Goal: Task Accomplishment & Management: Use online tool/utility

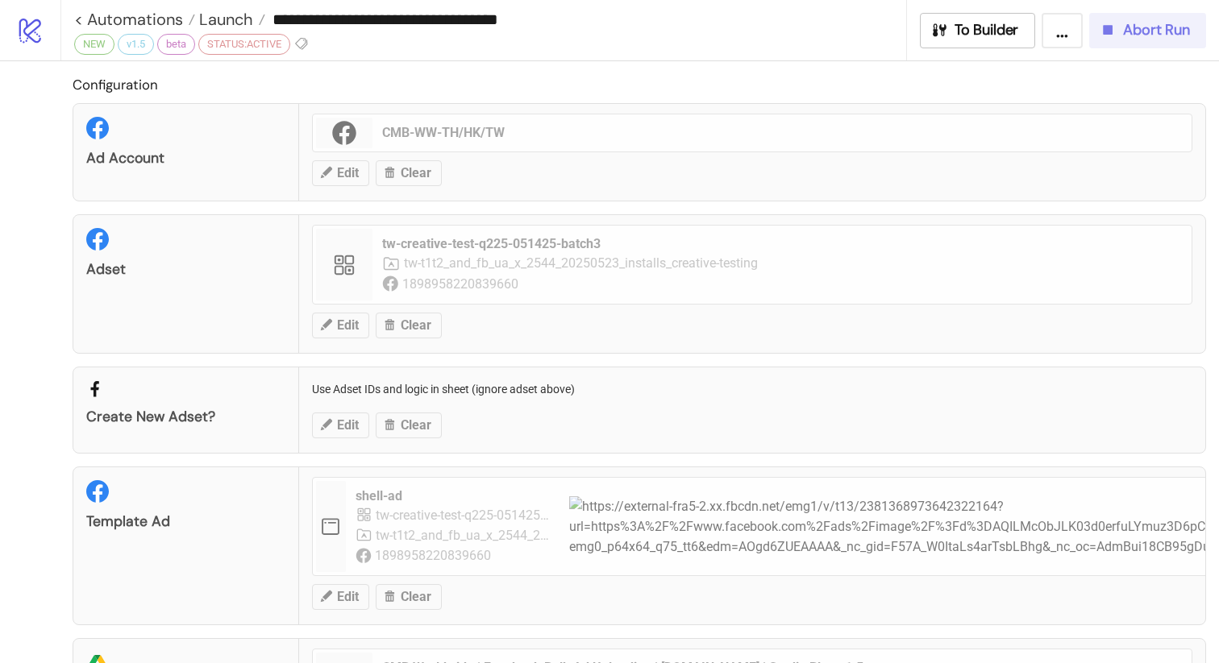
click at [1128, 32] on span "Abort Run" at bounding box center [1156, 30] width 67 height 19
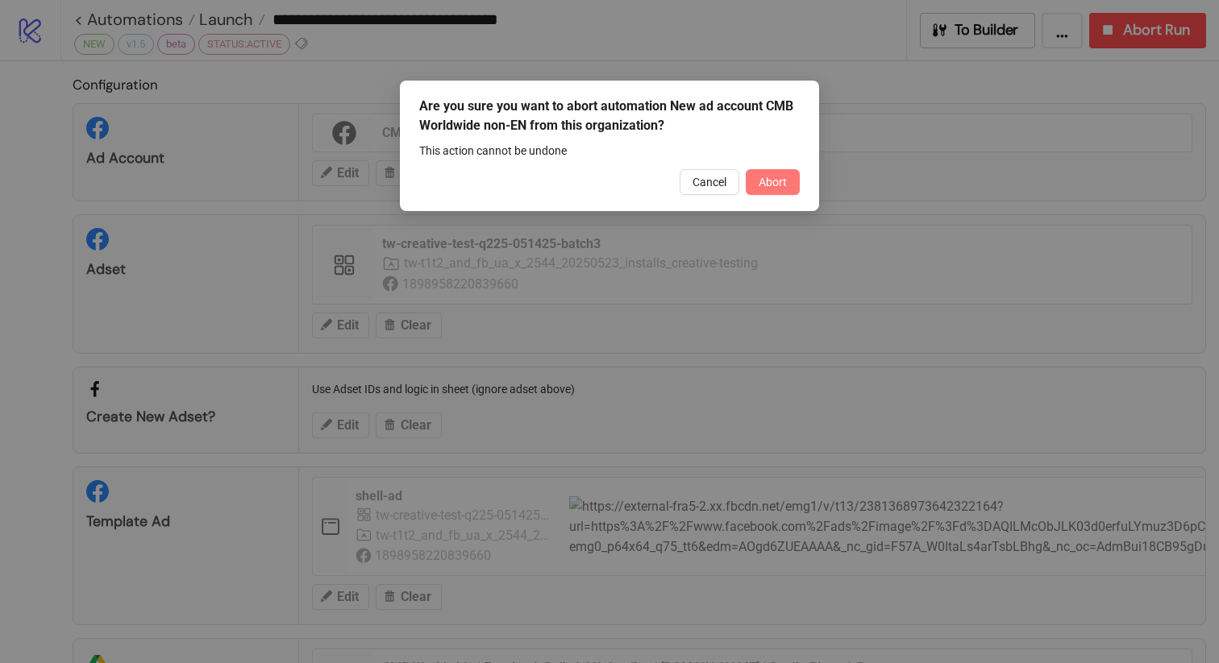
click at [780, 183] on span "Abort" at bounding box center [772, 182] width 28 height 13
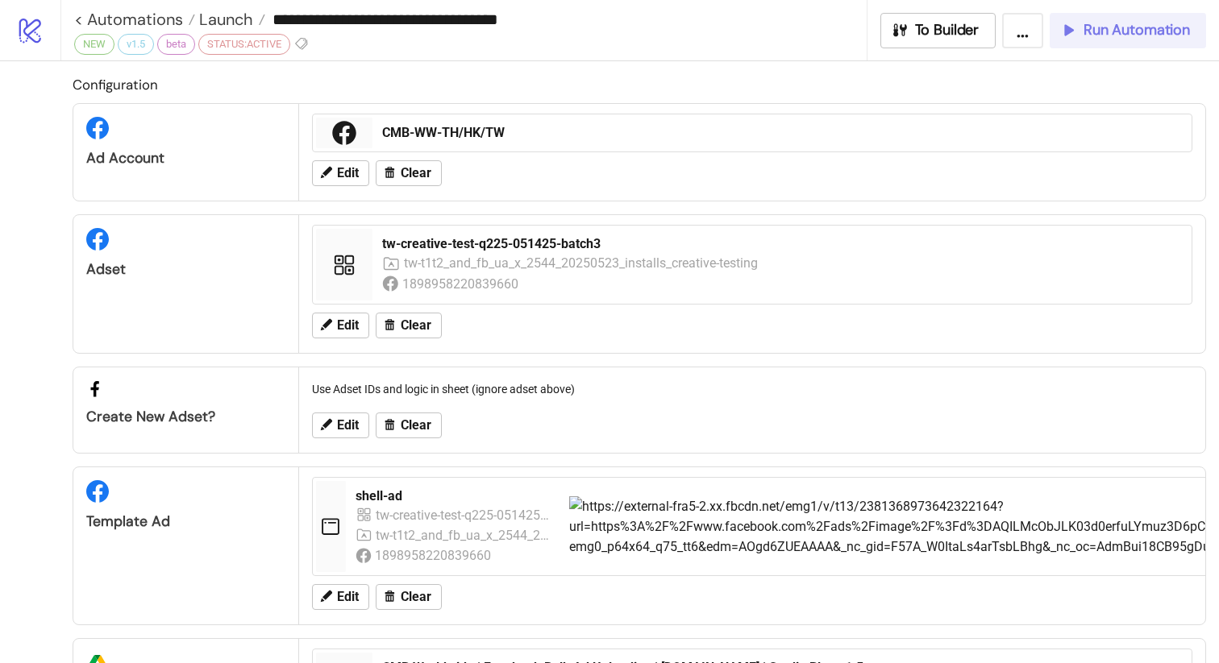
click at [1139, 32] on body "**********" at bounding box center [609, 331] width 1219 height 663
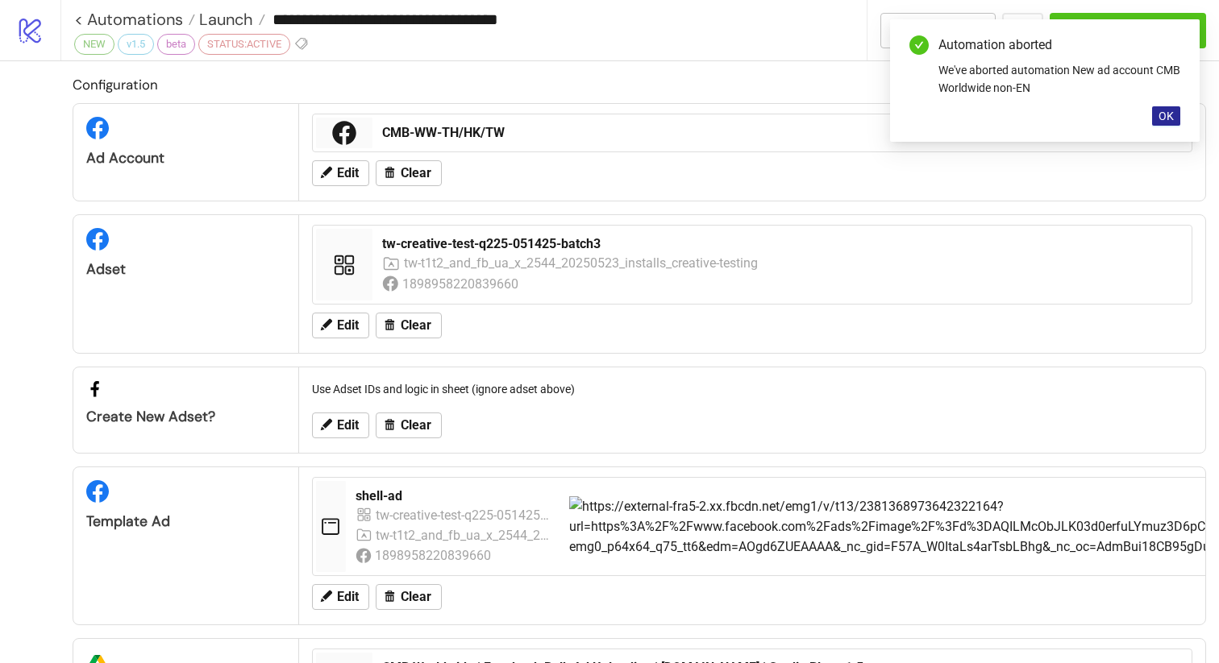
click at [1172, 118] on span "OK" at bounding box center [1165, 116] width 15 height 13
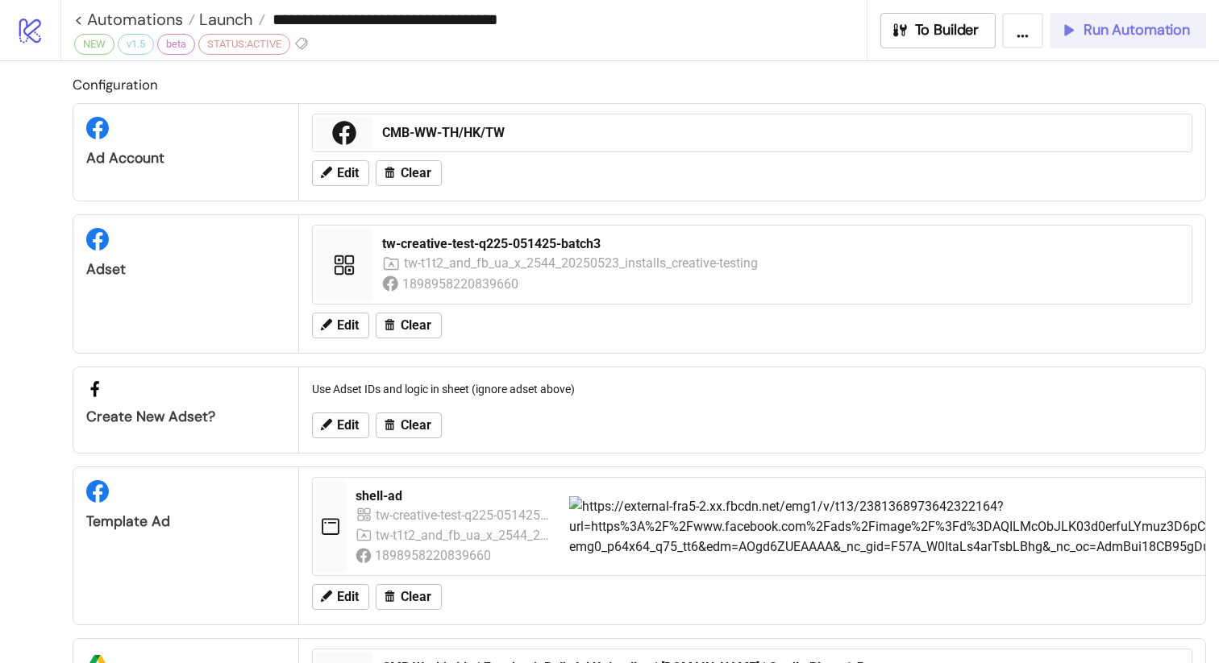
click at [1112, 33] on span "Run Automation" at bounding box center [1136, 30] width 106 height 19
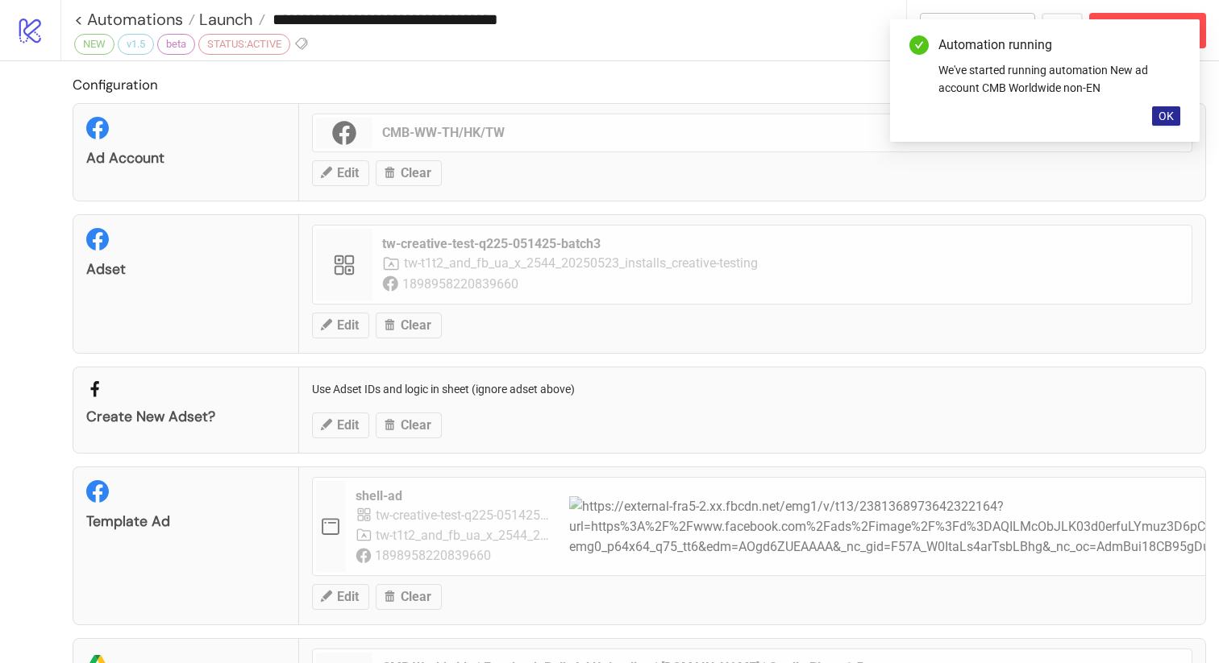
click at [1169, 118] on span "OK" at bounding box center [1165, 116] width 15 height 13
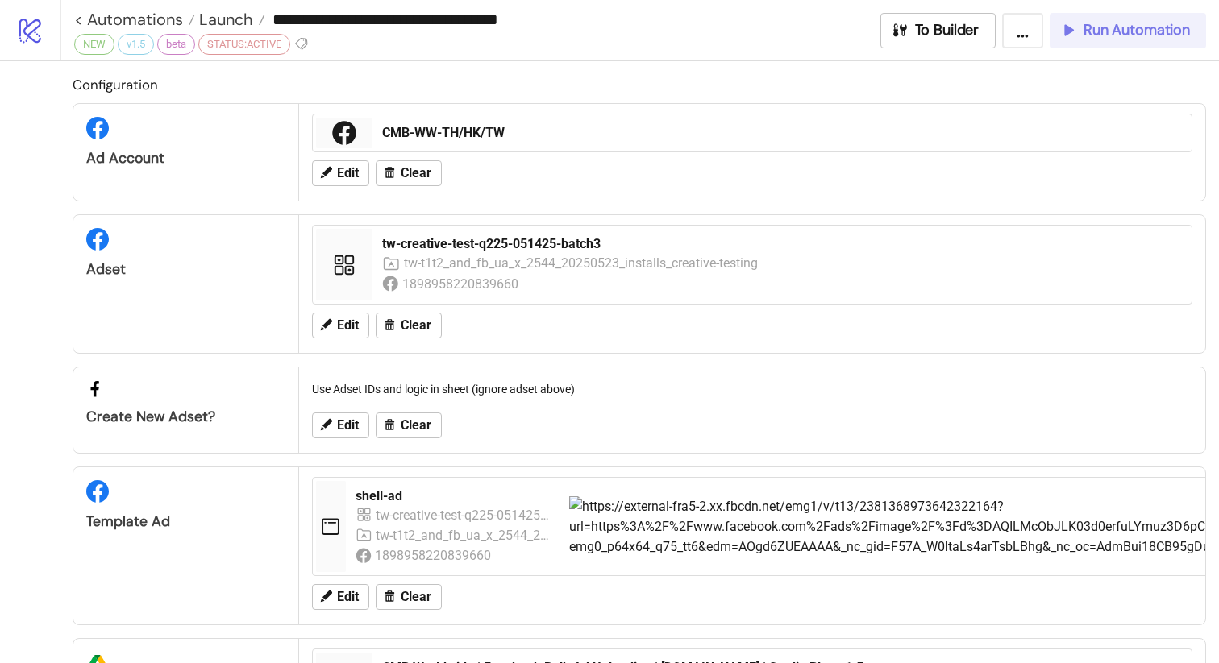
click at [1098, 32] on span "Run Automation" at bounding box center [1136, 30] width 106 height 19
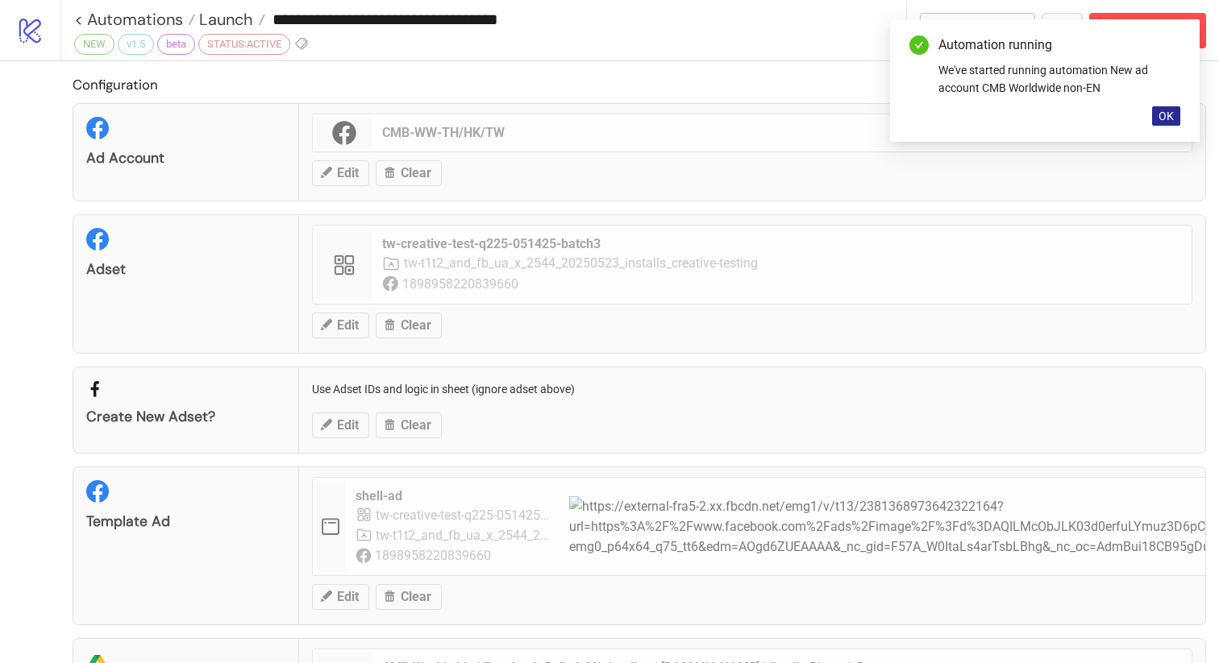
click at [1165, 124] on button "OK" at bounding box center [1166, 115] width 28 height 19
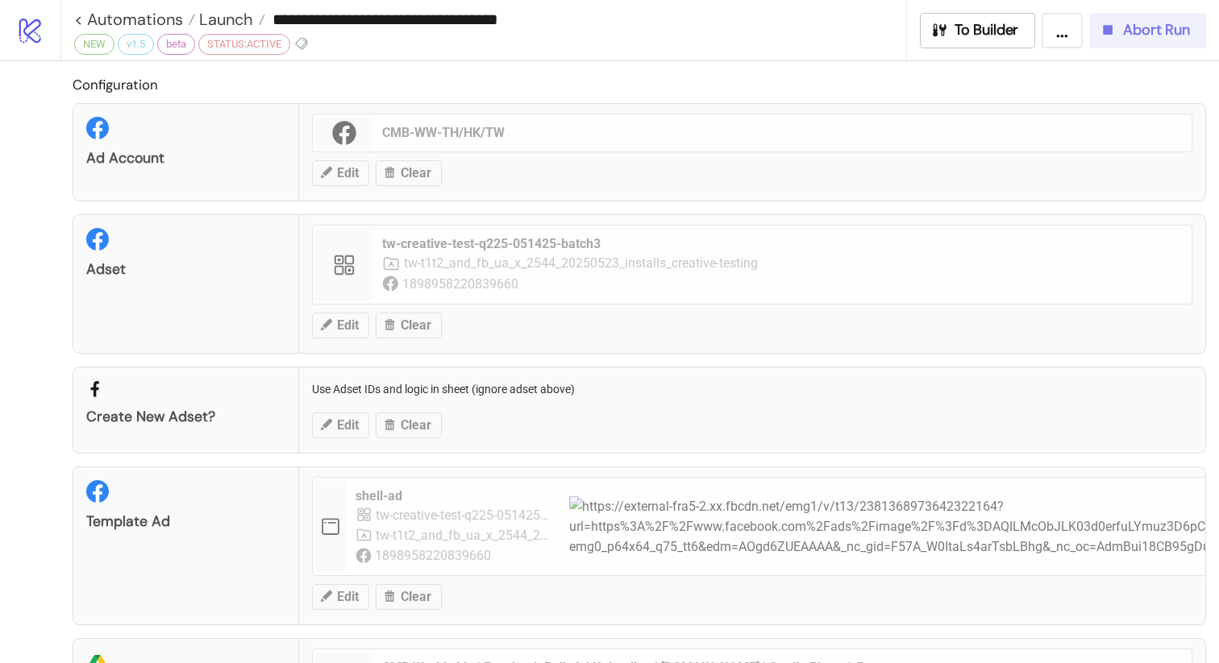
click at [1125, 36] on span "Abort Run" at bounding box center [1156, 30] width 67 height 19
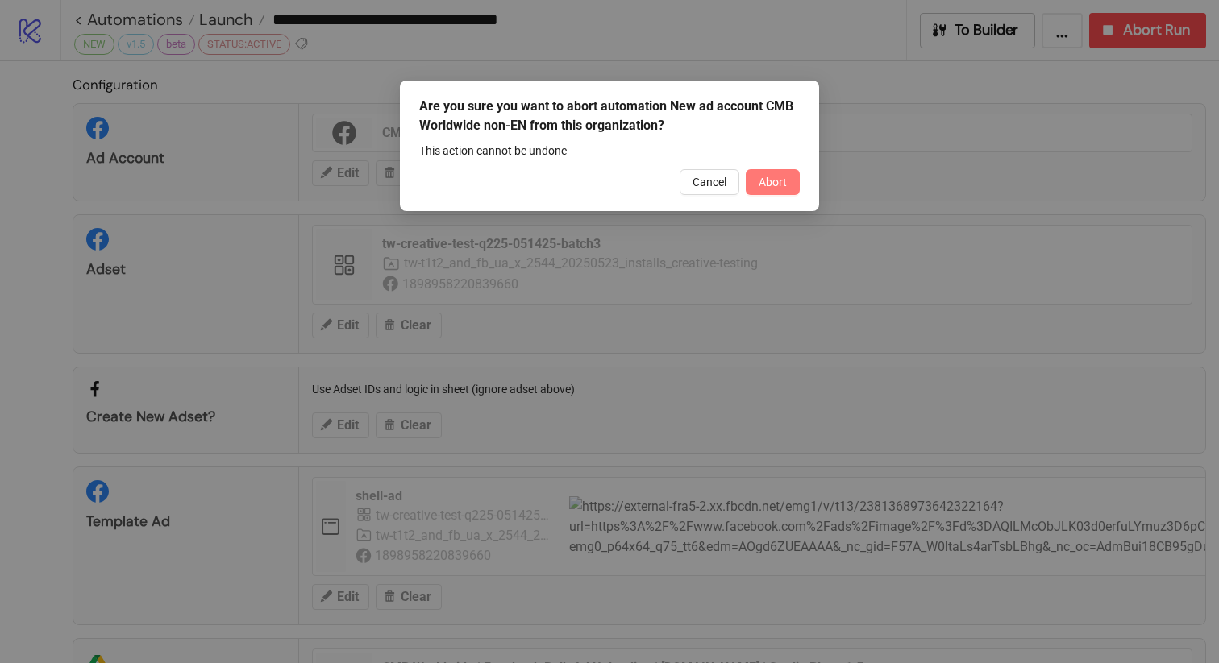
click at [779, 185] on span "Abort" at bounding box center [772, 182] width 28 height 13
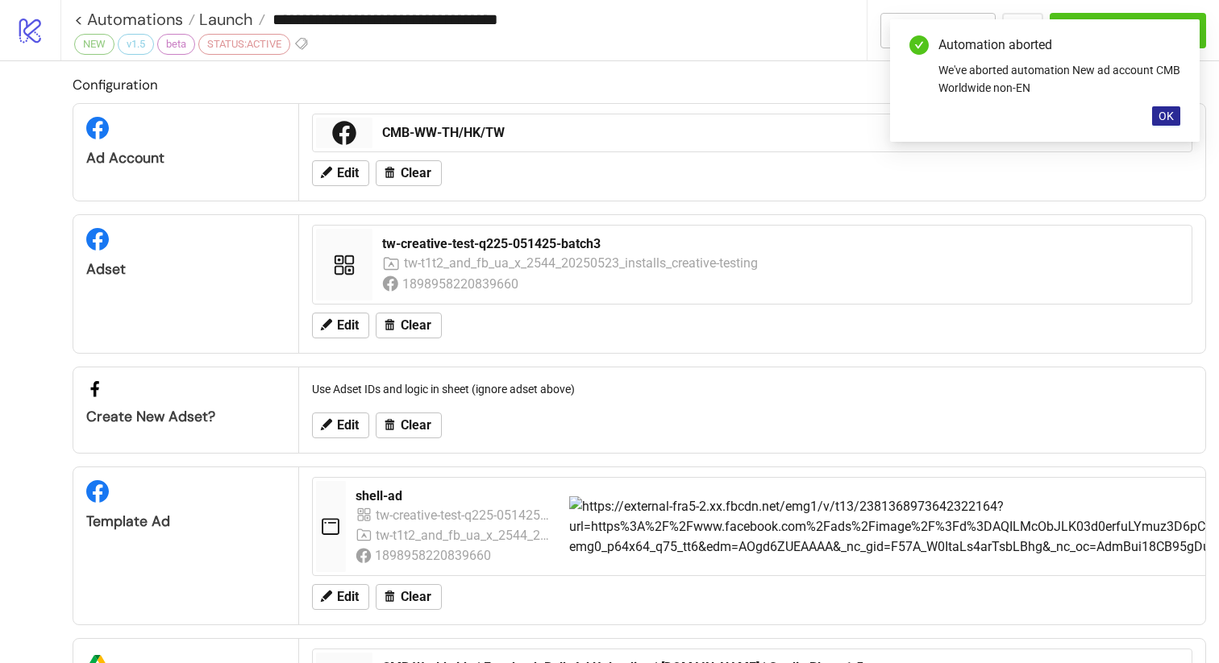
click at [1165, 125] on button "OK" at bounding box center [1166, 115] width 28 height 19
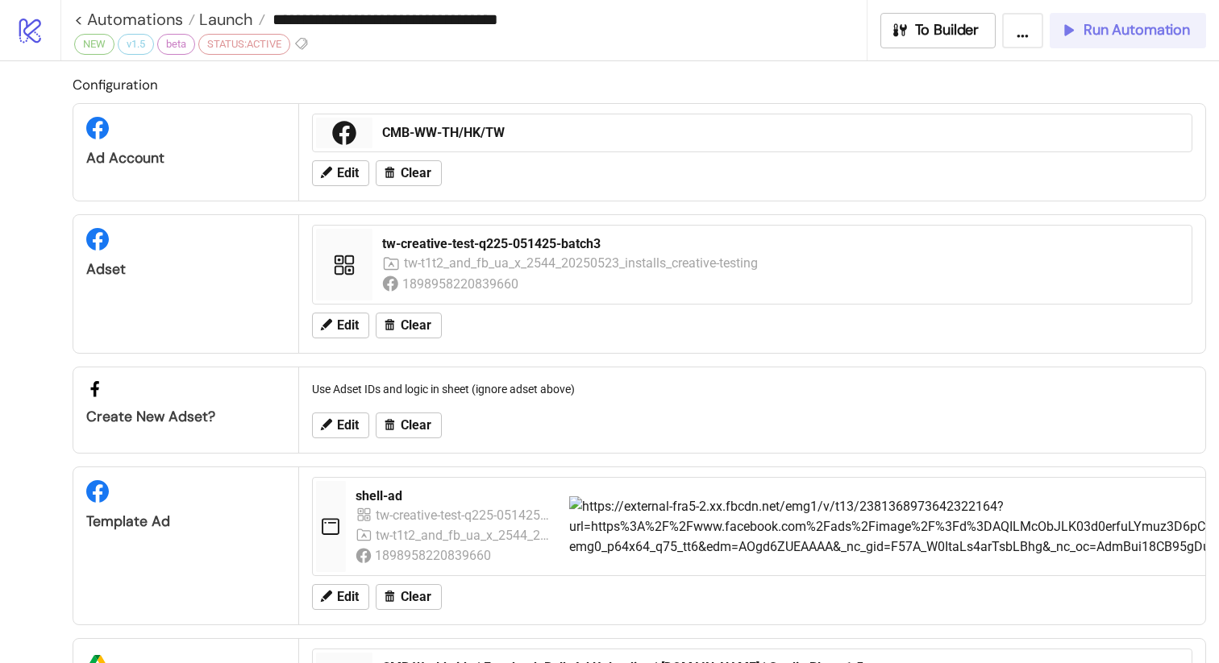
click at [1137, 37] on span "Run Automation" at bounding box center [1136, 30] width 106 height 19
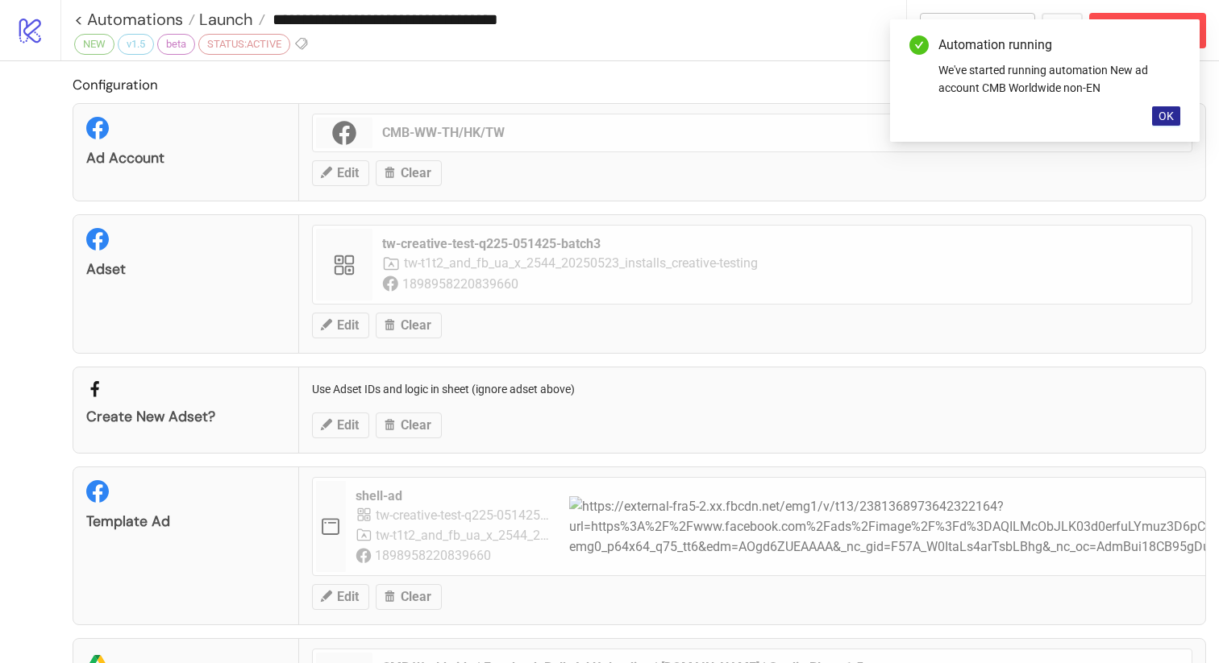
click at [1168, 116] on span "OK" at bounding box center [1165, 116] width 15 height 13
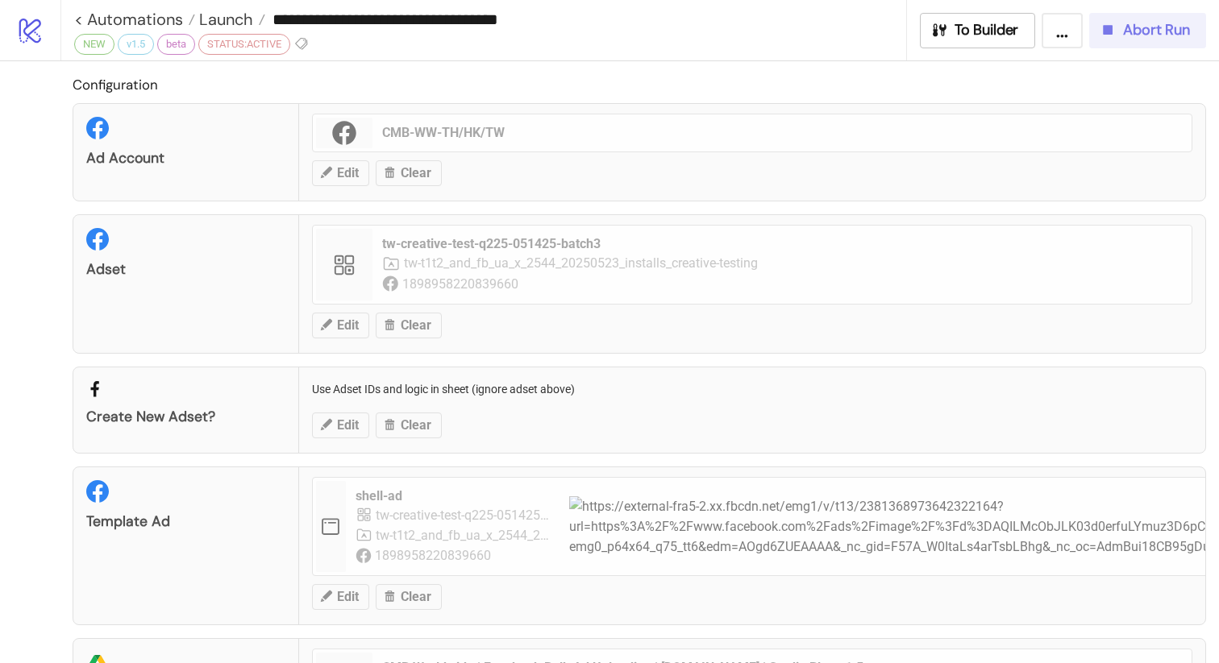
click at [1148, 24] on span "Abort Run" at bounding box center [1156, 30] width 67 height 19
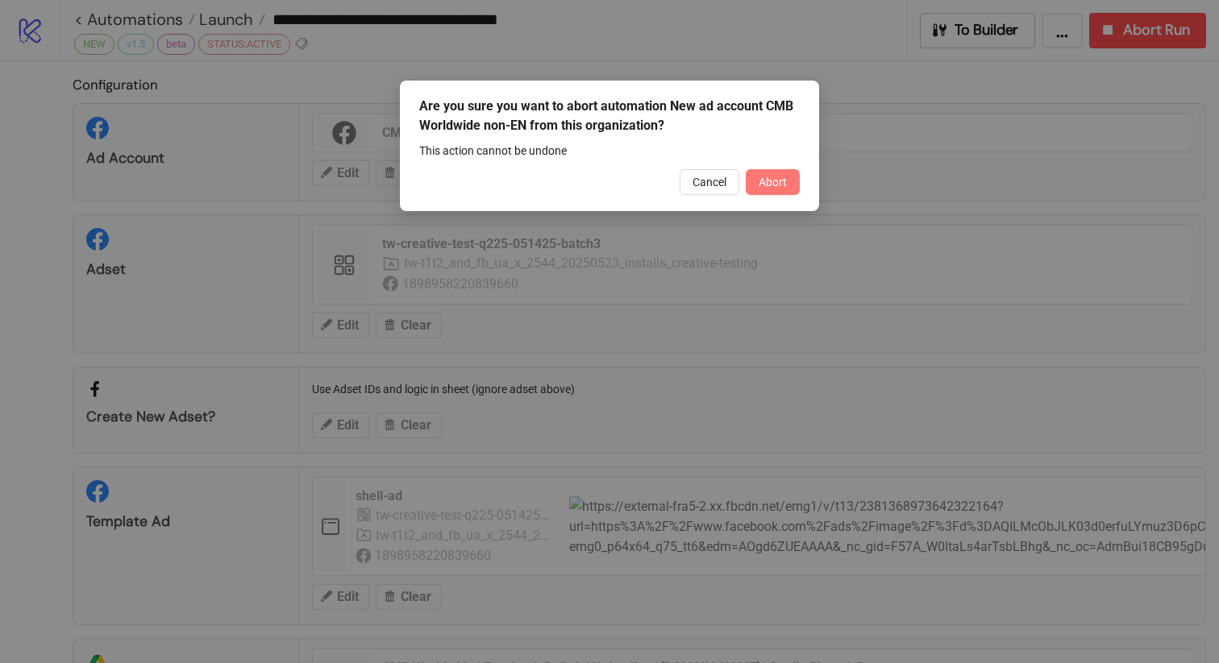
click at [793, 178] on button "Abort" at bounding box center [773, 182] width 54 height 26
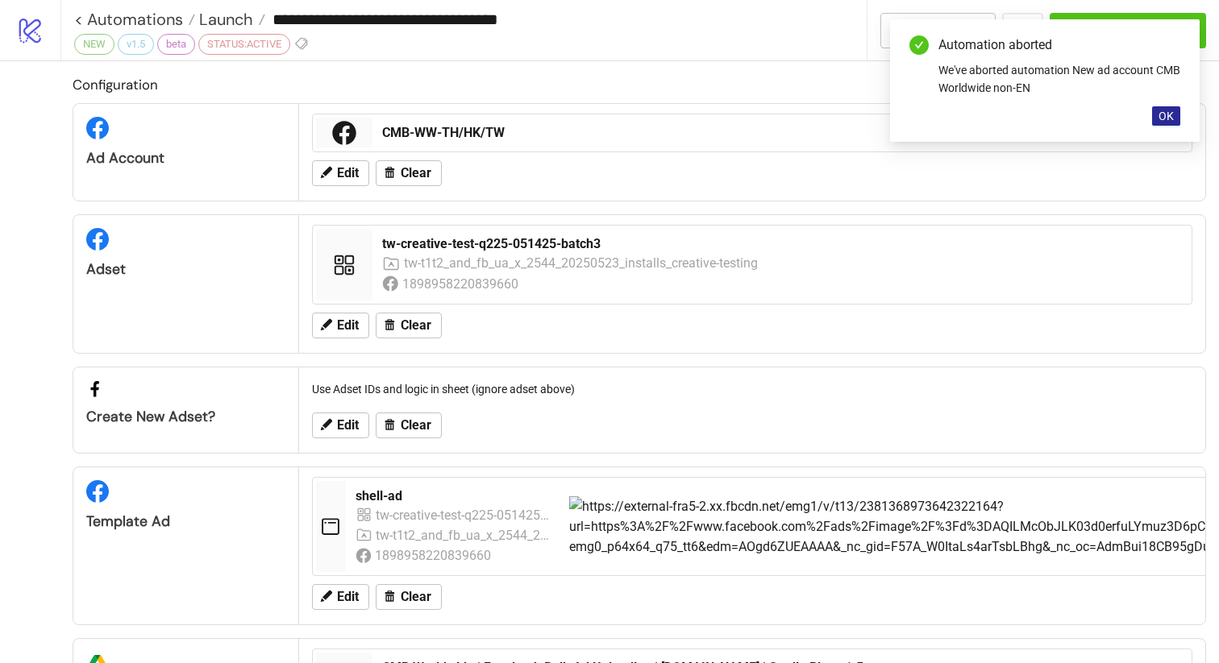
click at [1175, 119] on button "OK" at bounding box center [1166, 115] width 28 height 19
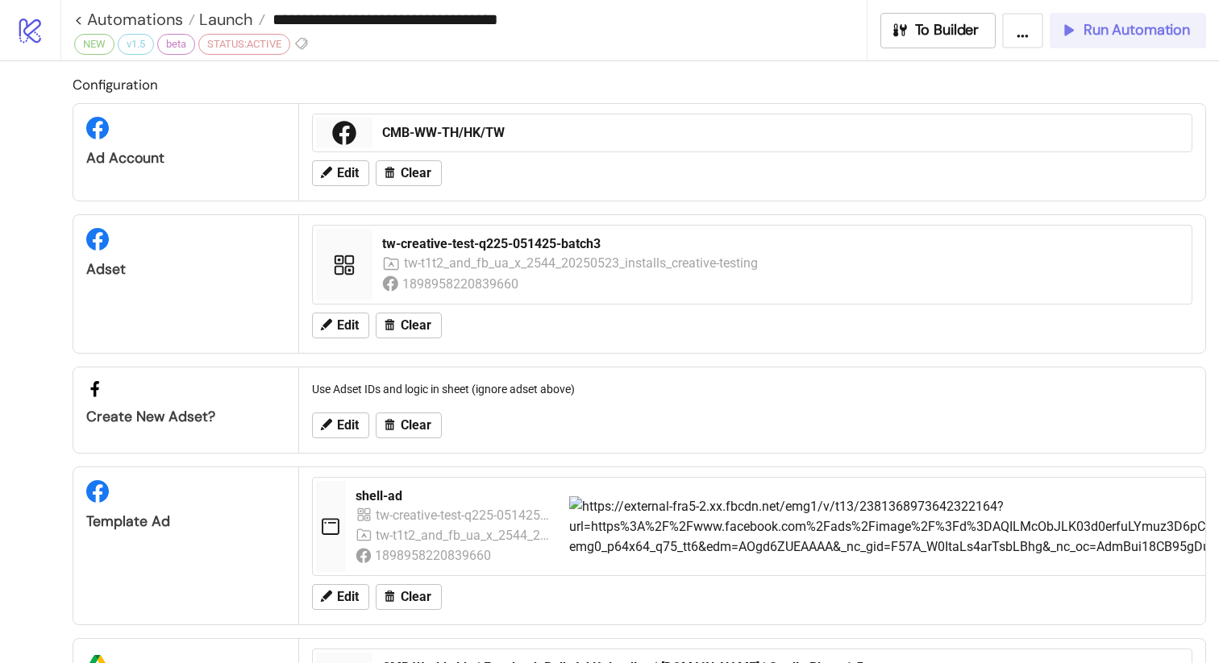
click at [1120, 35] on span "Run Automation" at bounding box center [1136, 30] width 106 height 19
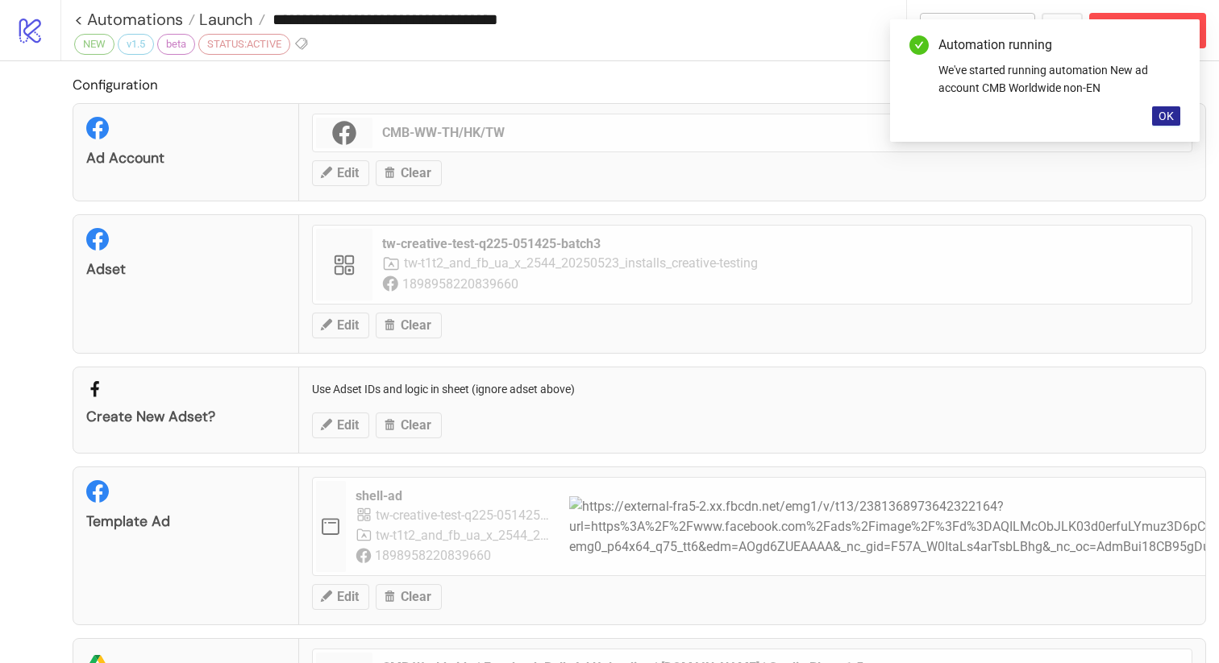
click at [1167, 117] on span "OK" at bounding box center [1165, 116] width 15 height 13
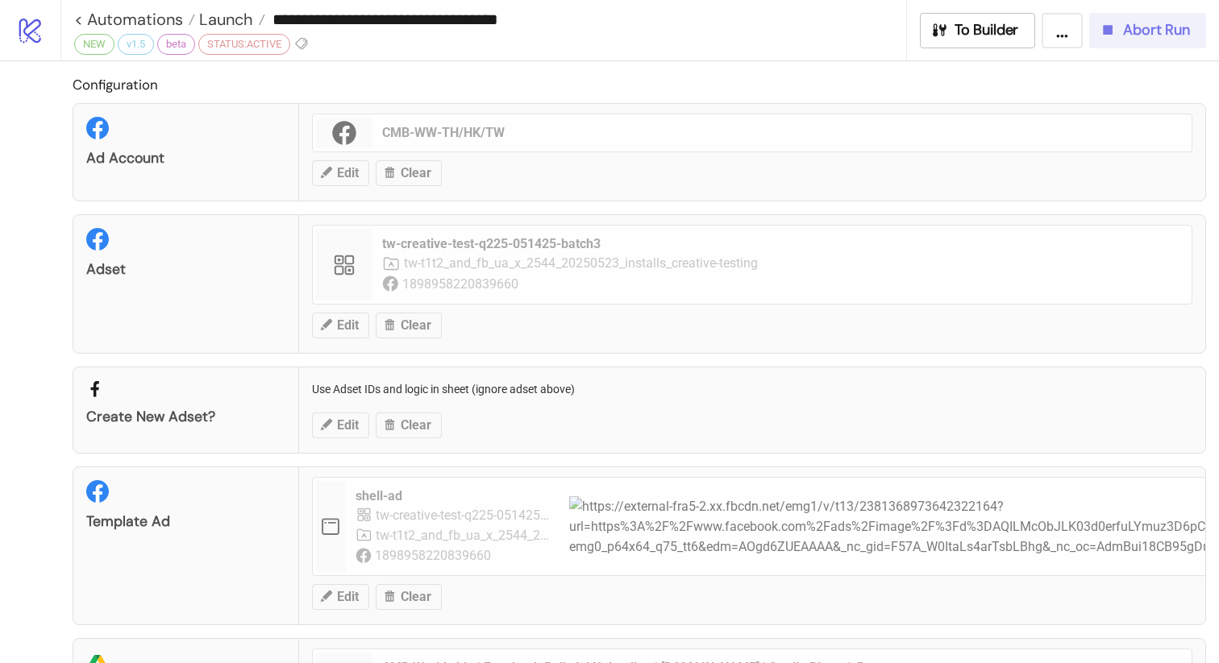
click at [1172, 19] on button "Abort Run" at bounding box center [1147, 30] width 117 height 35
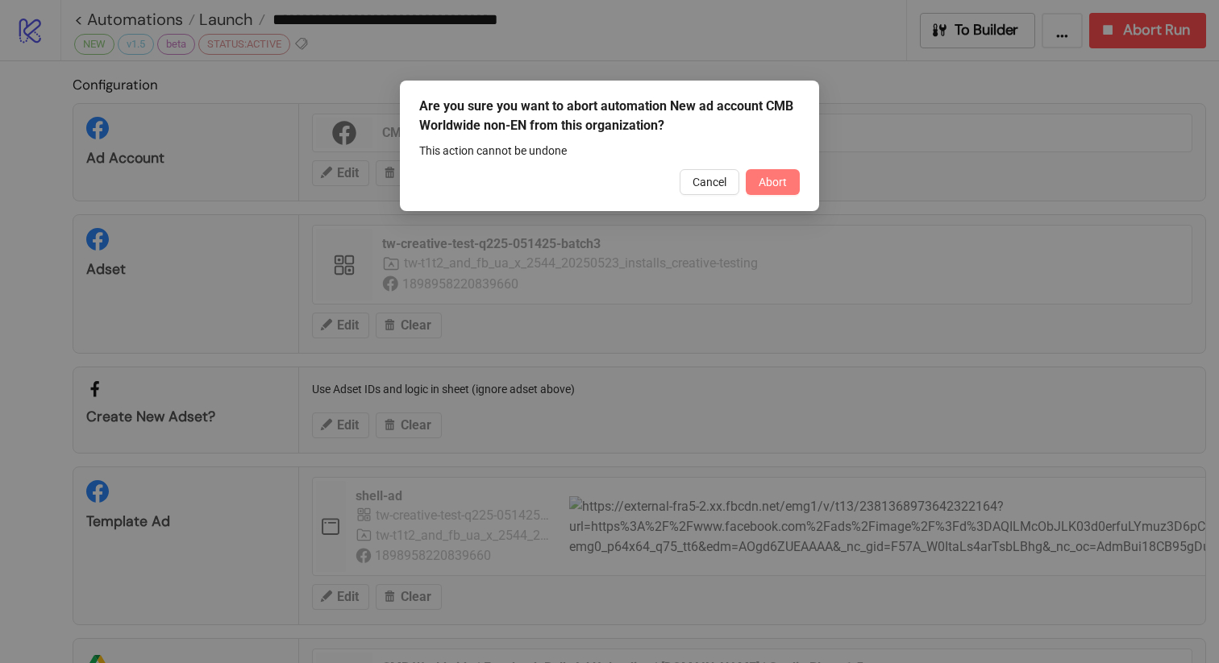
click at [777, 179] on span "Abort" at bounding box center [772, 182] width 28 height 13
